Goal: Browse casually: Explore the website without a specific task or goal

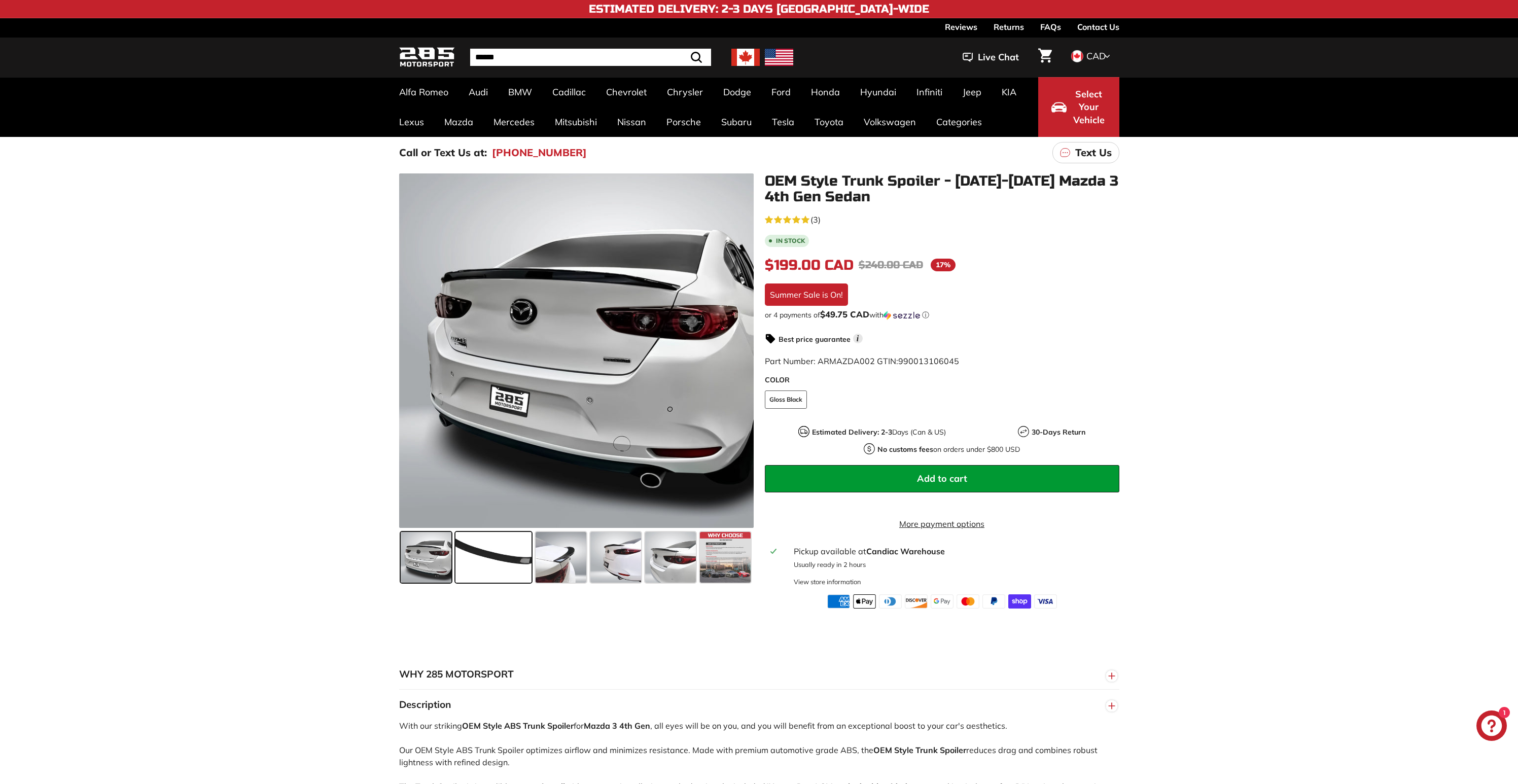
click at [509, 560] on span at bounding box center [493, 557] width 76 height 51
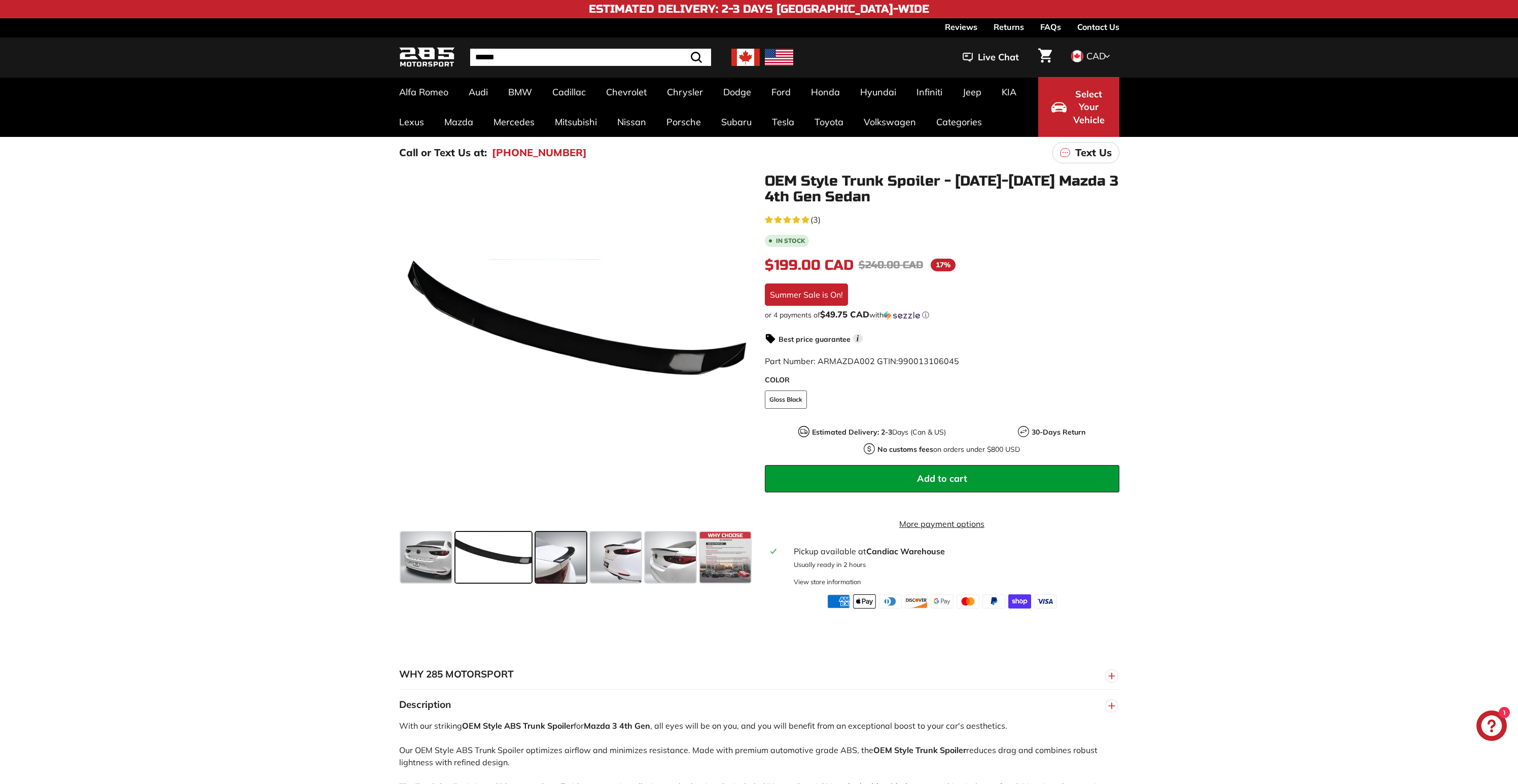
click at [542, 558] on span at bounding box center [561, 557] width 51 height 51
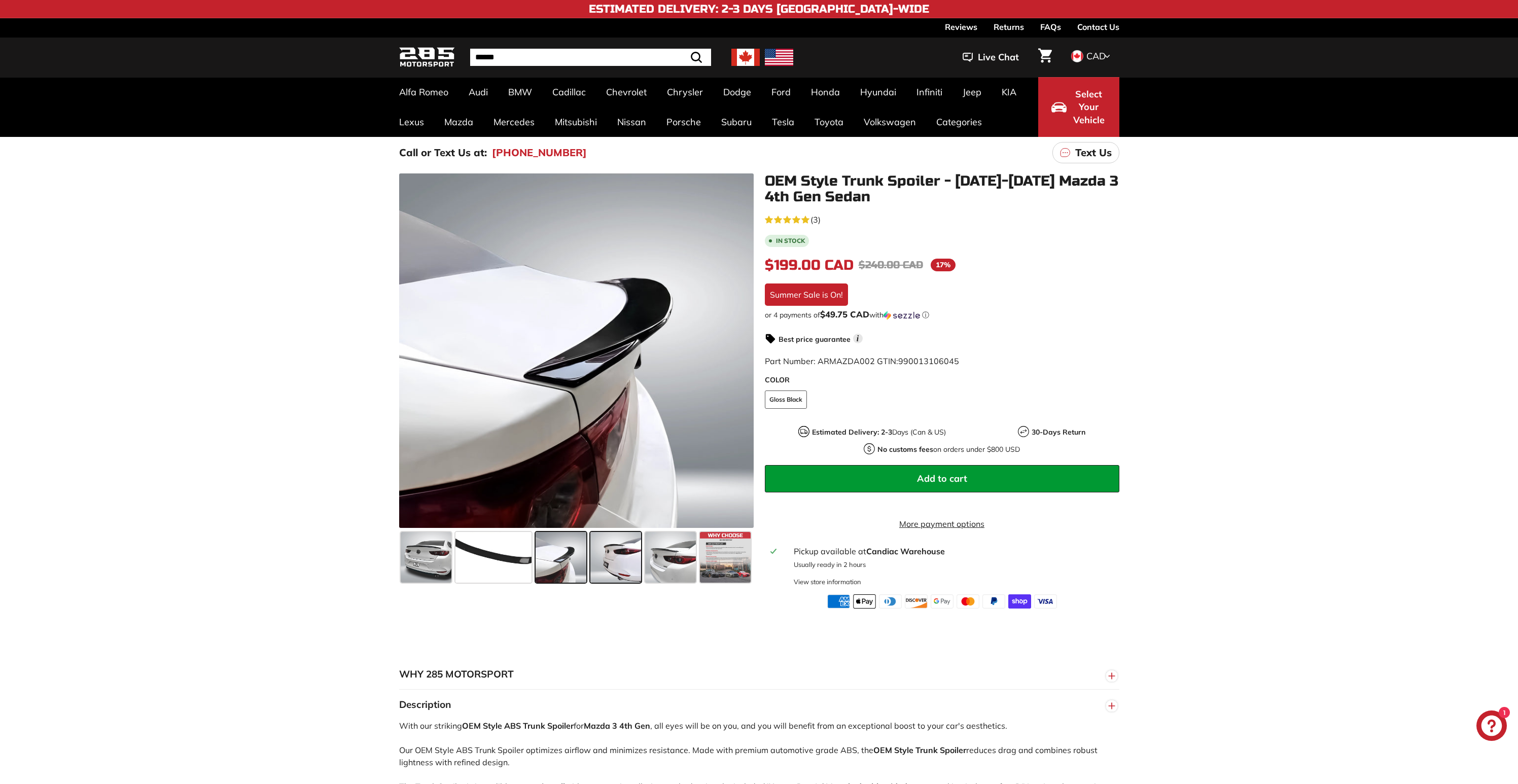
click at [636, 551] on span at bounding box center [616, 557] width 51 height 51
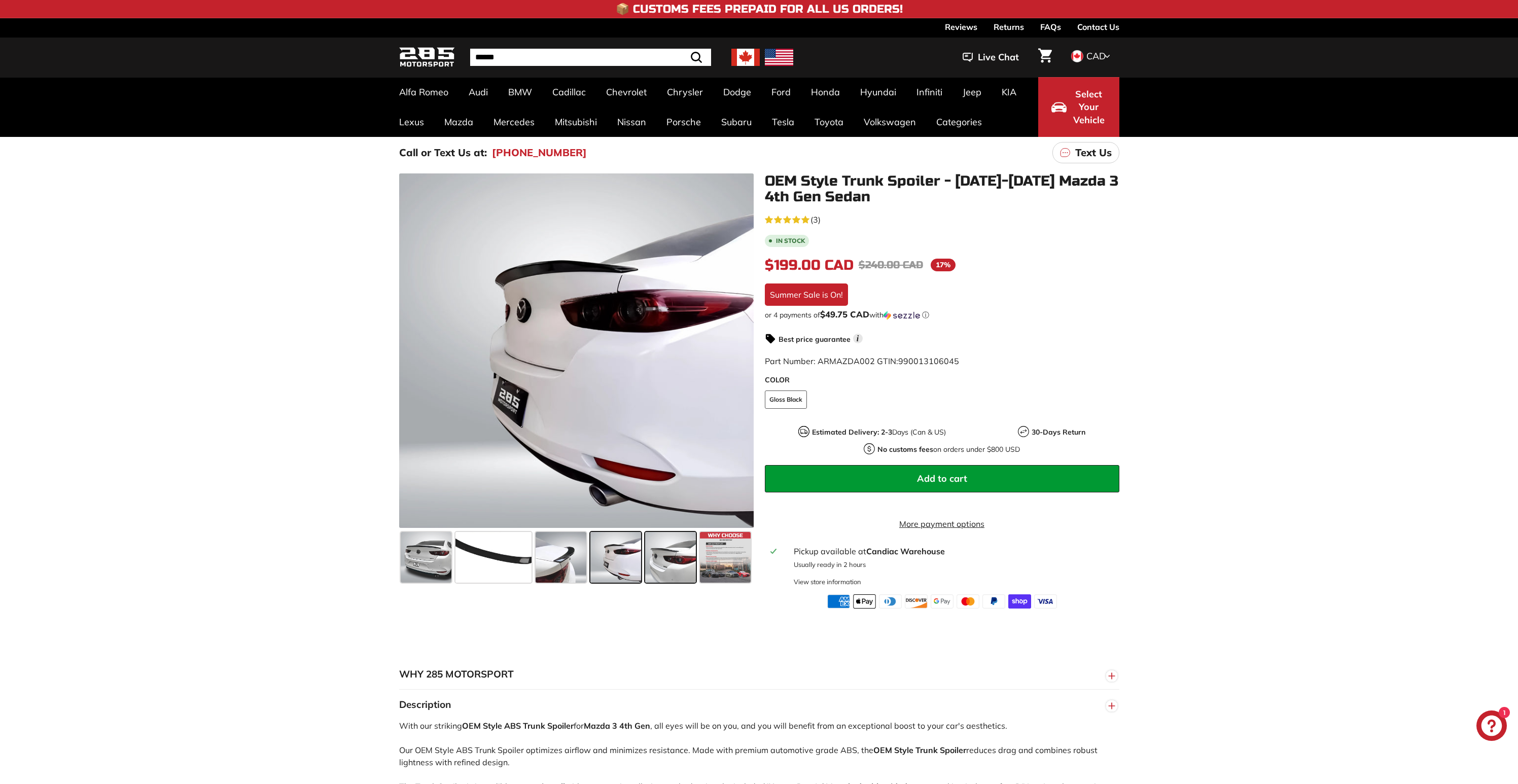
click at [662, 562] on span at bounding box center [671, 557] width 51 height 51
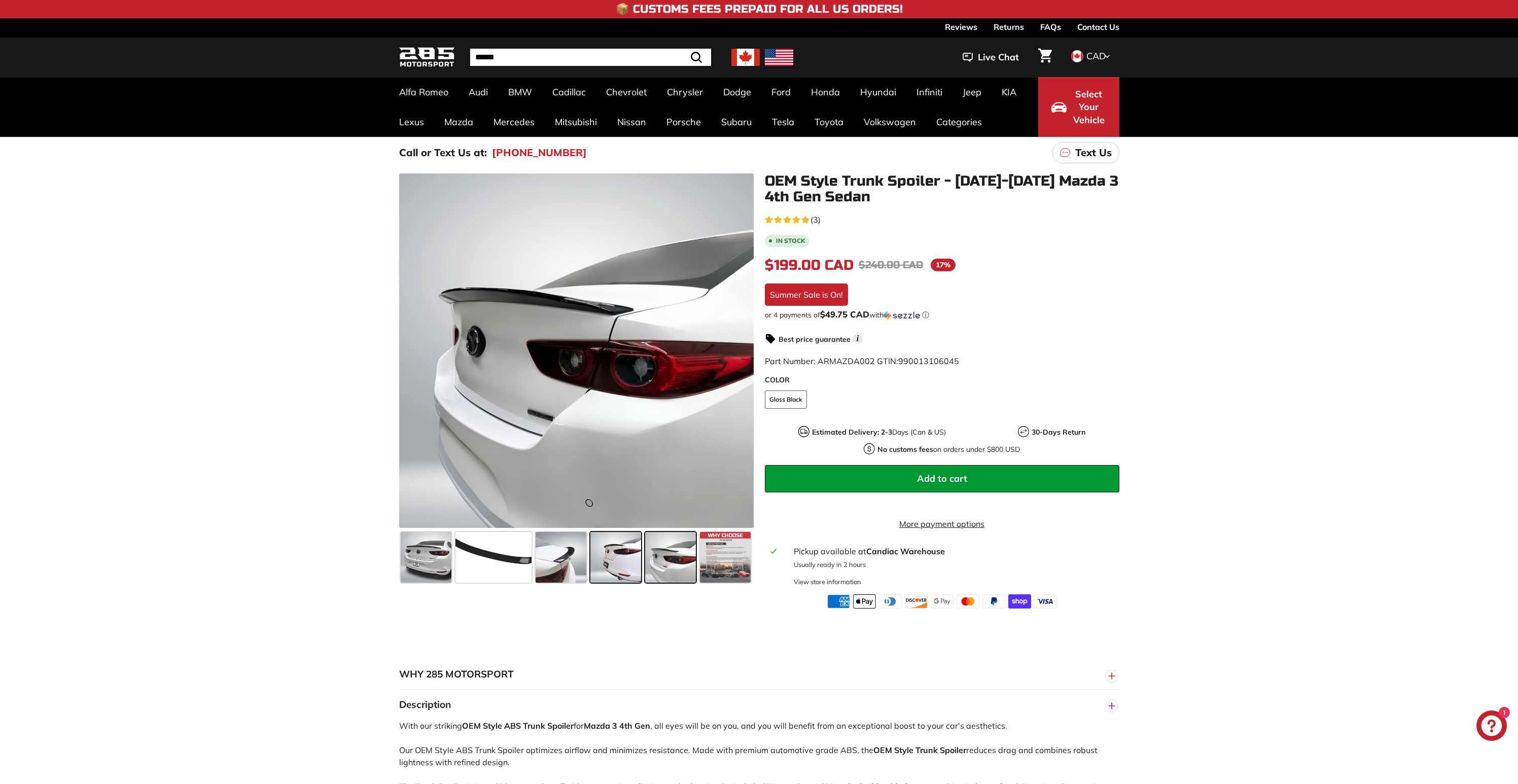
click at [628, 555] on span at bounding box center [616, 557] width 51 height 51
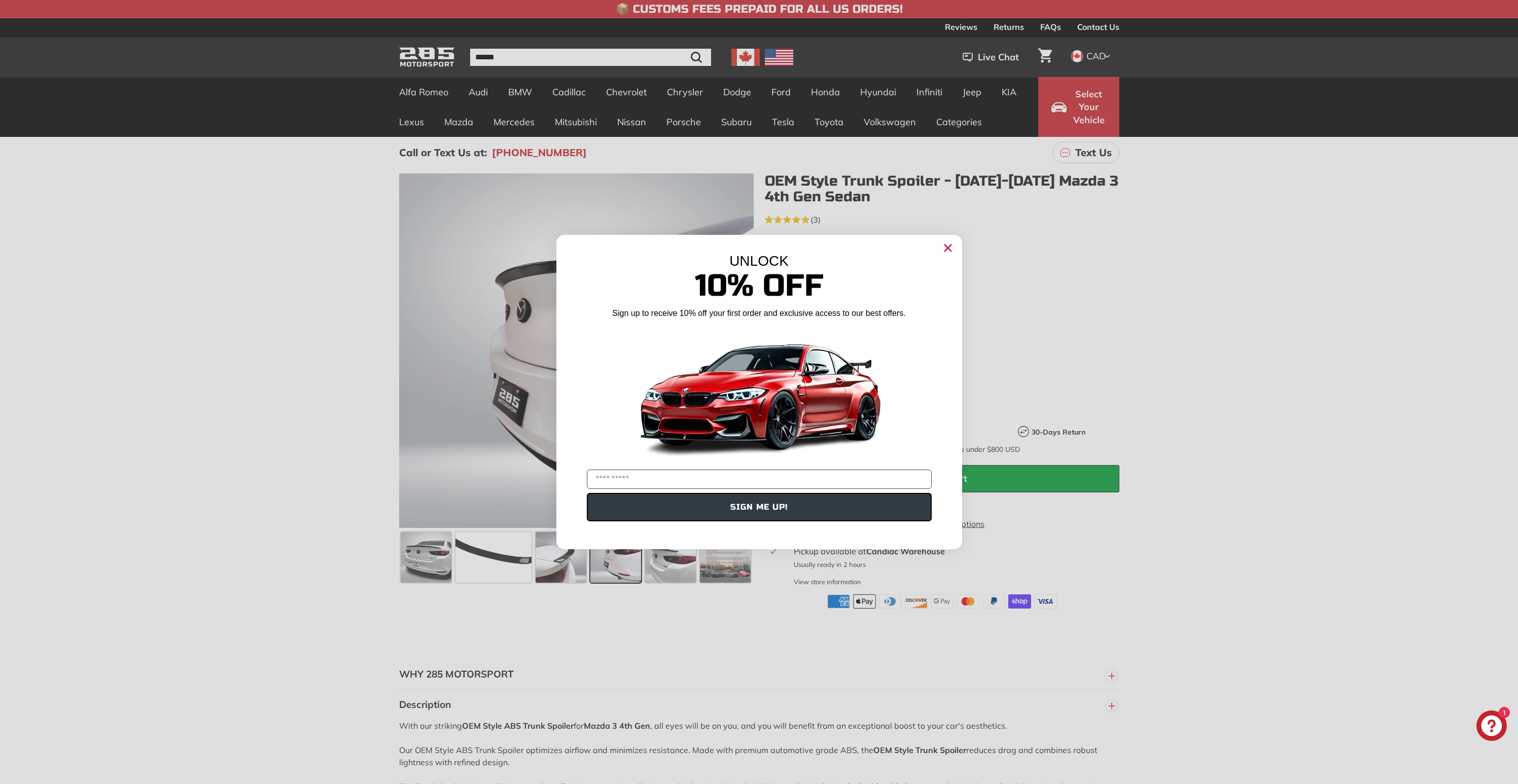
click at [930, 263] on div "UNLOCK" at bounding box center [759, 261] width 375 height 16
click at [953, 253] on circle "Close dialog" at bounding box center [948, 248] width 15 height 15
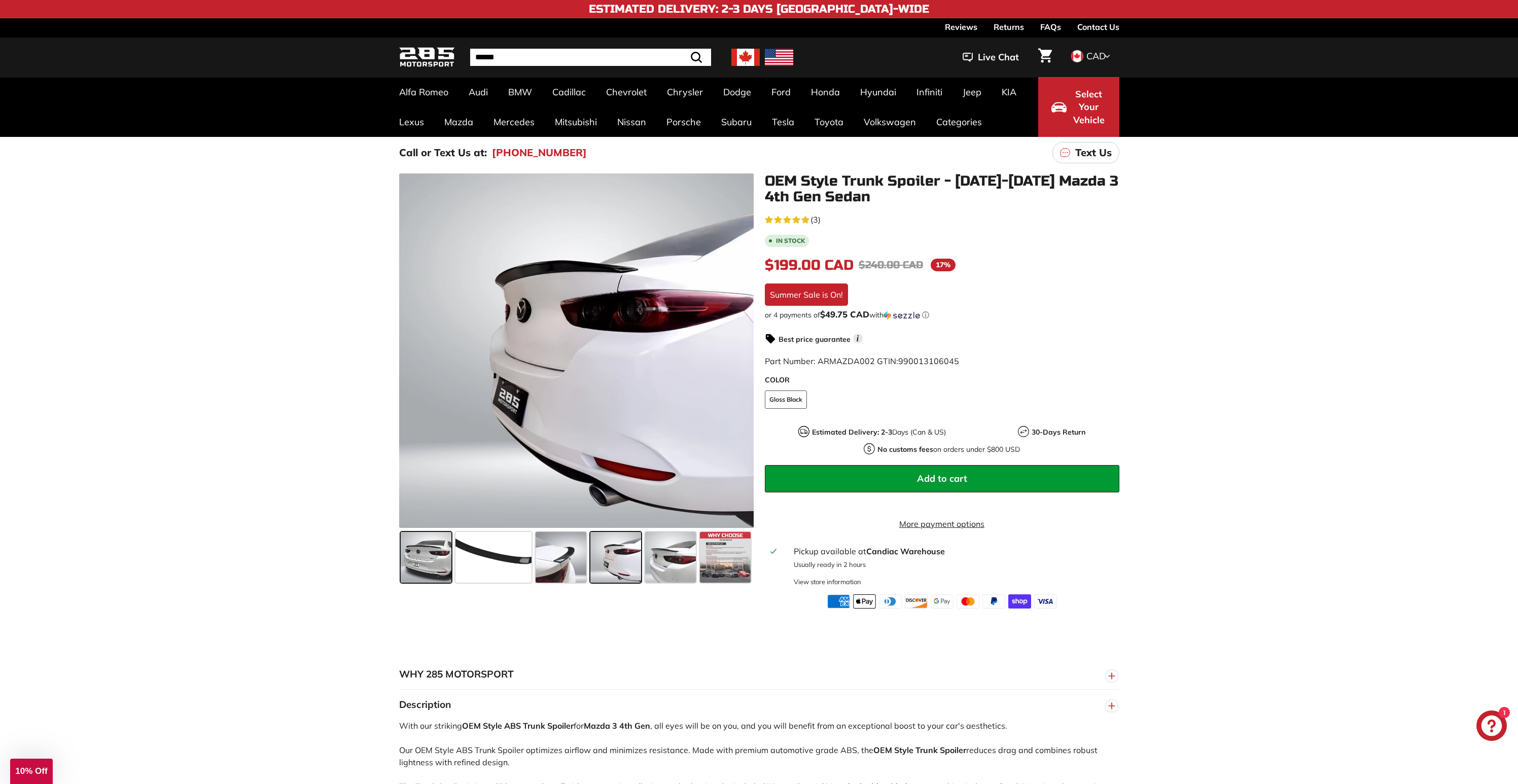
click at [421, 545] on span at bounding box center [426, 557] width 51 height 51
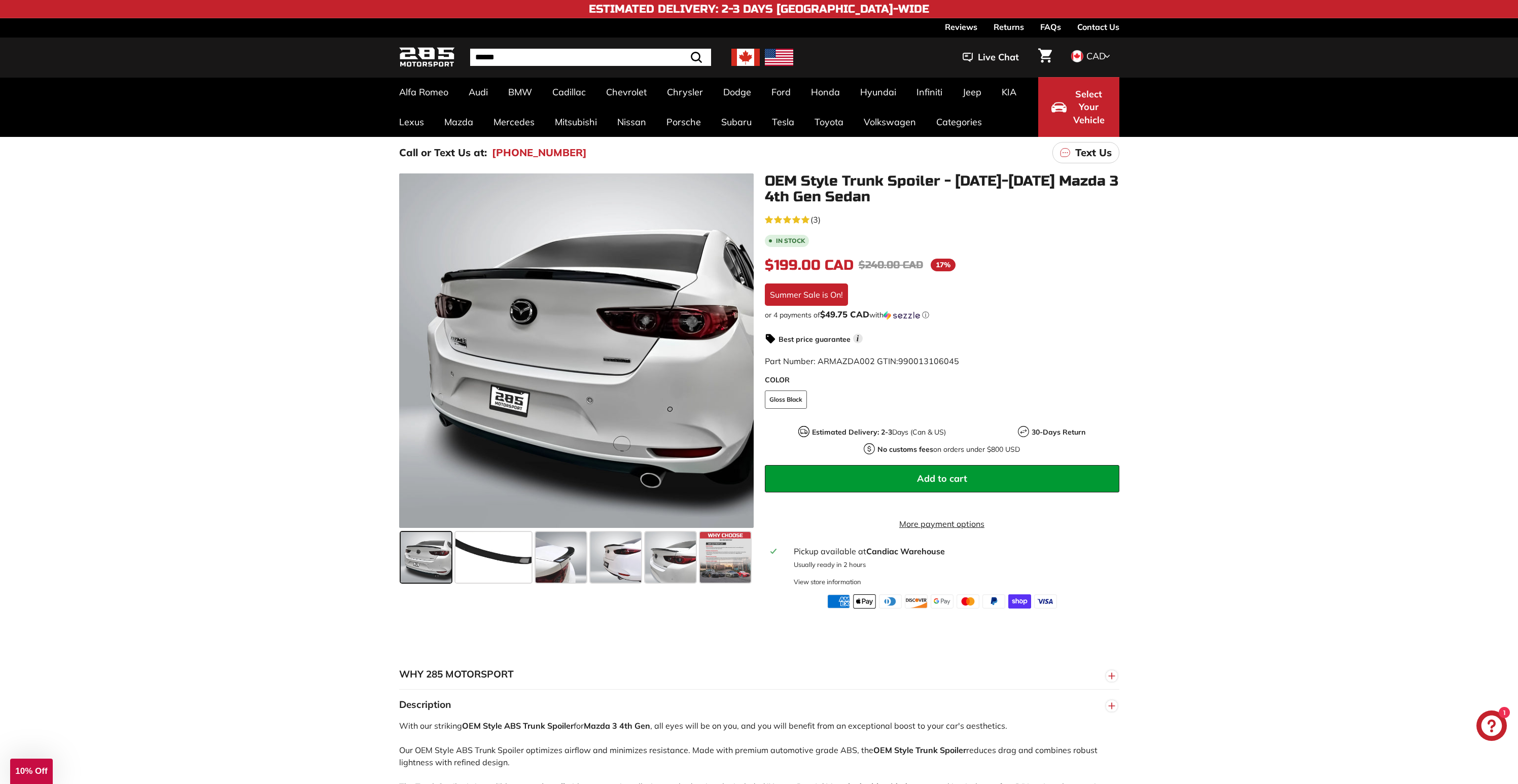
click at [263, 489] on div ".cls-1{fill:none;stroke:#000;stroke-miterlimit:10;stroke-width:2px} .cls-1{fill…" at bounding box center [759, 388] width 1518 height 440
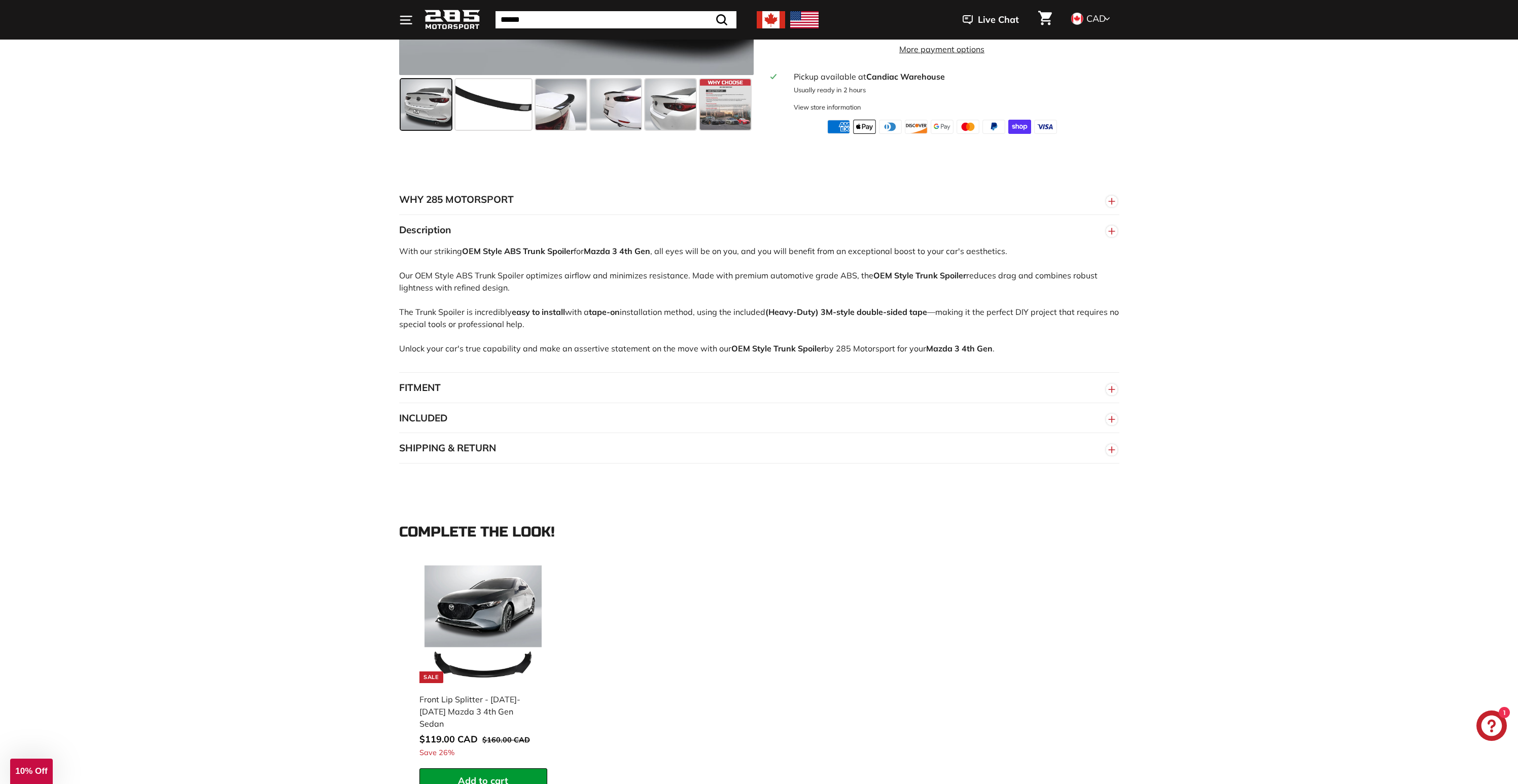
scroll to position [482, 0]
